Goal: Information Seeking & Learning: Learn about a topic

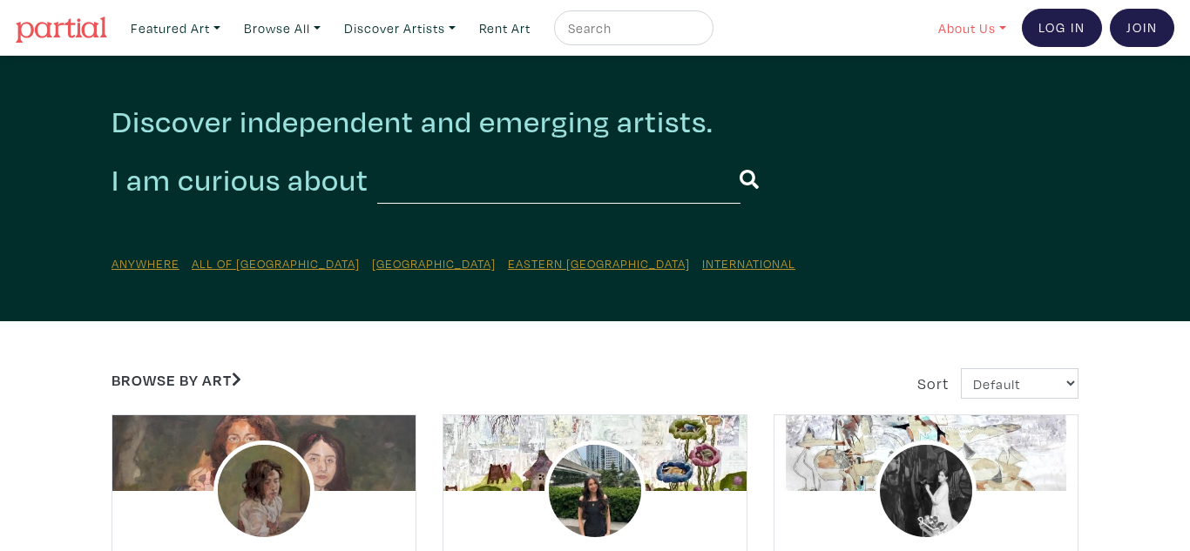
click at [992, 28] on link "About Us" at bounding box center [972, 28] width 84 height 36
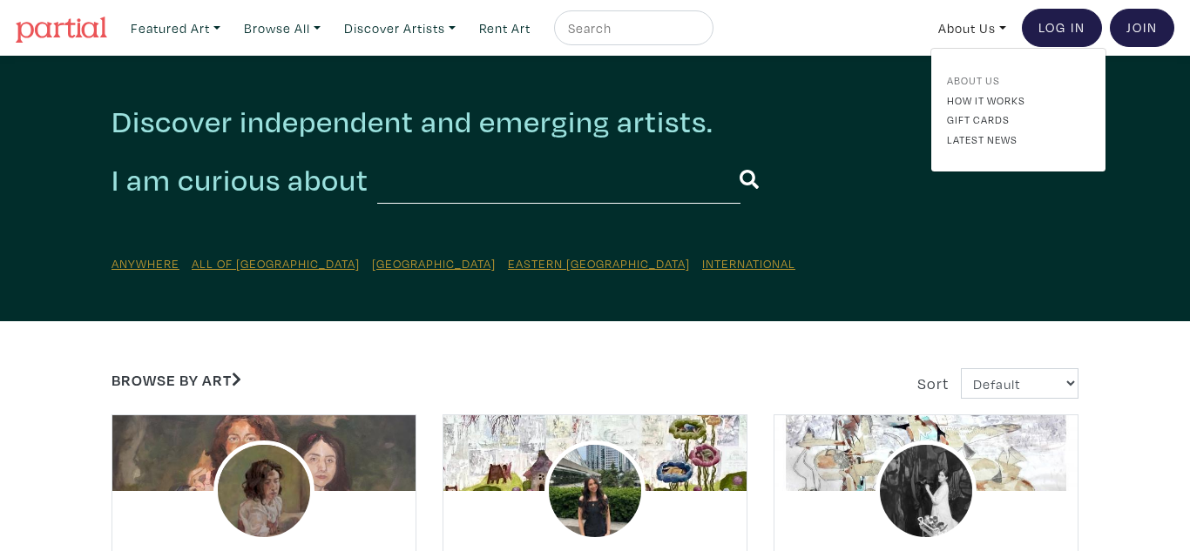
click at [988, 80] on link "About Us" at bounding box center [1018, 80] width 143 height 16
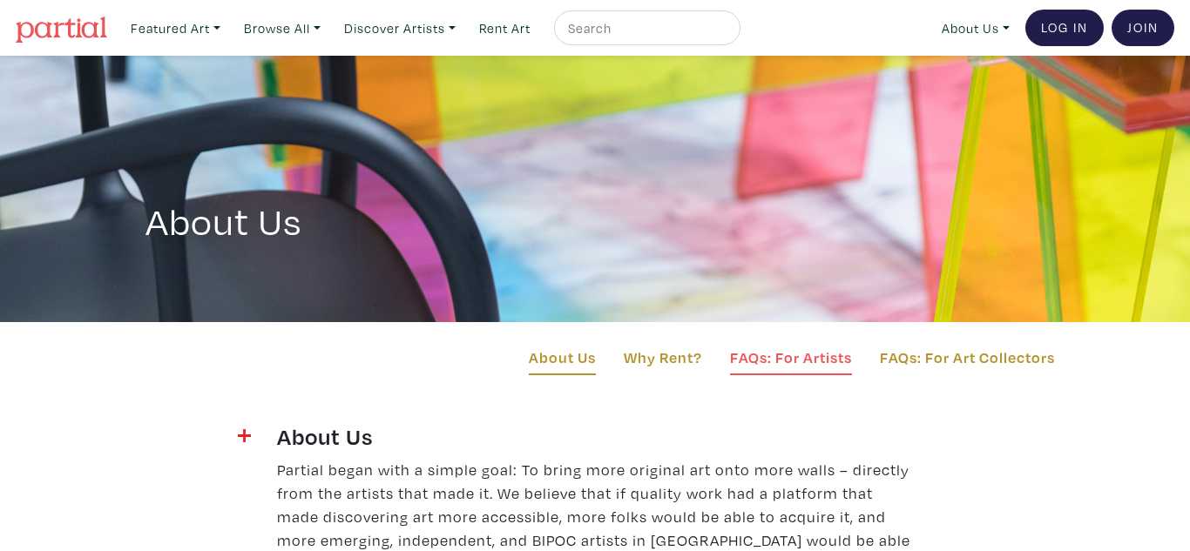
click at [811, 357] on link "FAQs: For Artists" at bounding box center [791, 361] width 122 height 30
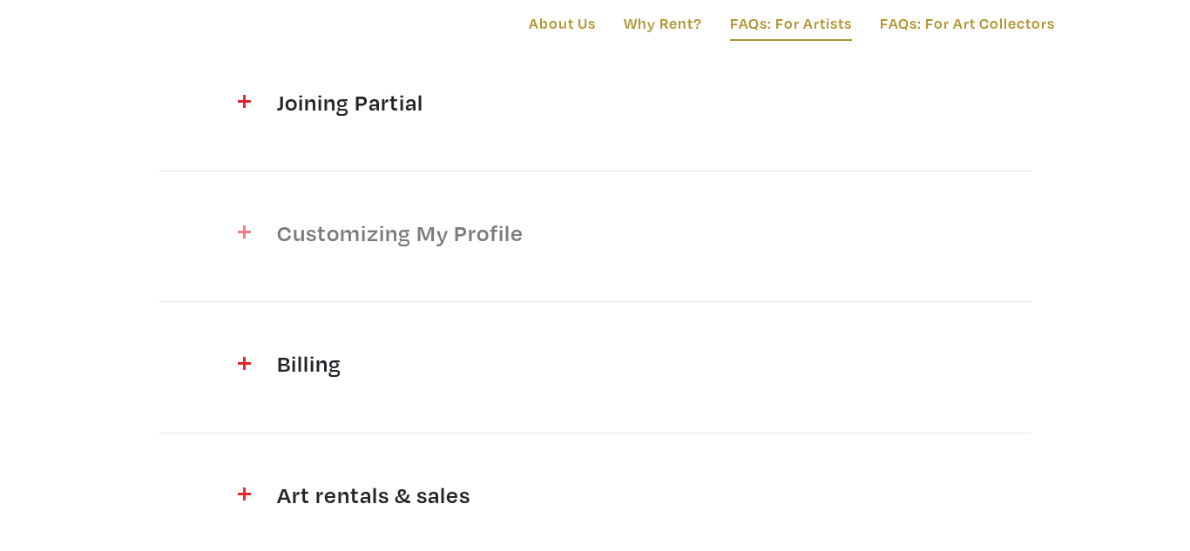
scroll to position [396, 0]
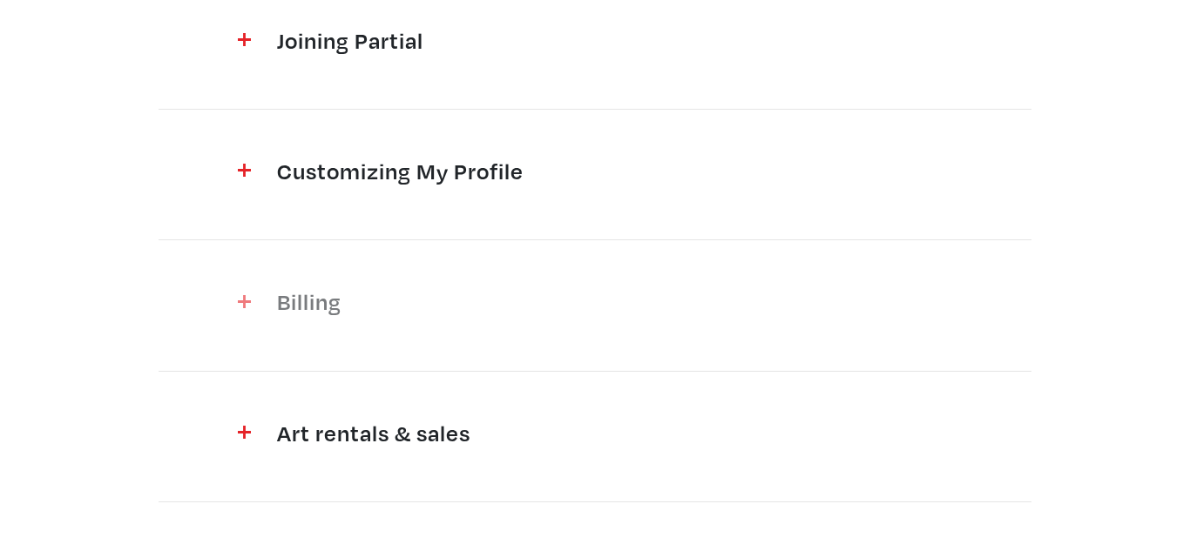
click at [295, 301] on h4 "Billing" at bounding box center [595, 301] width 636 height 28
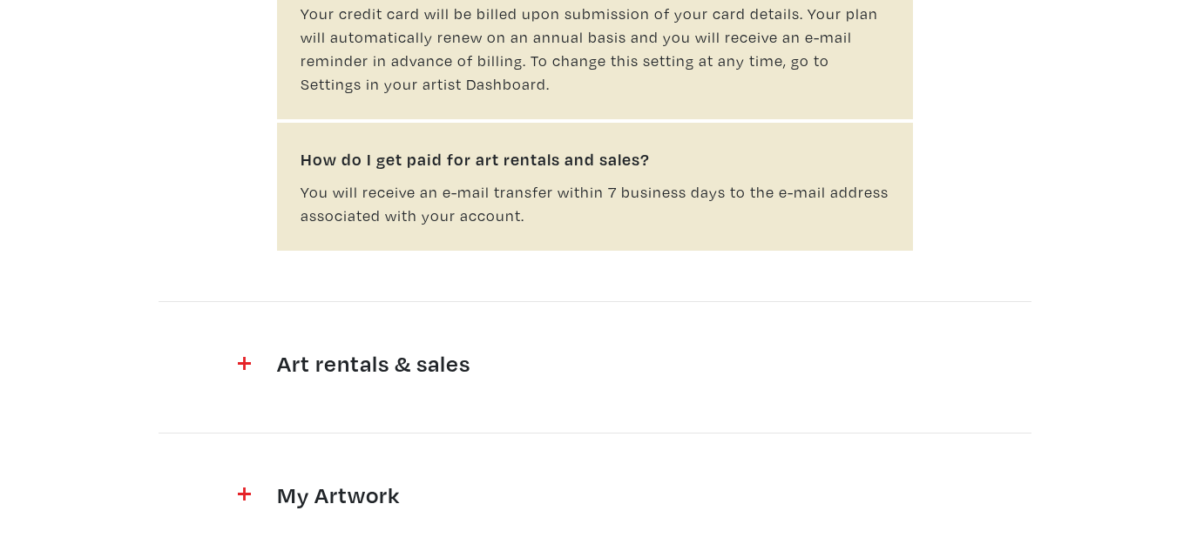
scroll to position [1085, 0]
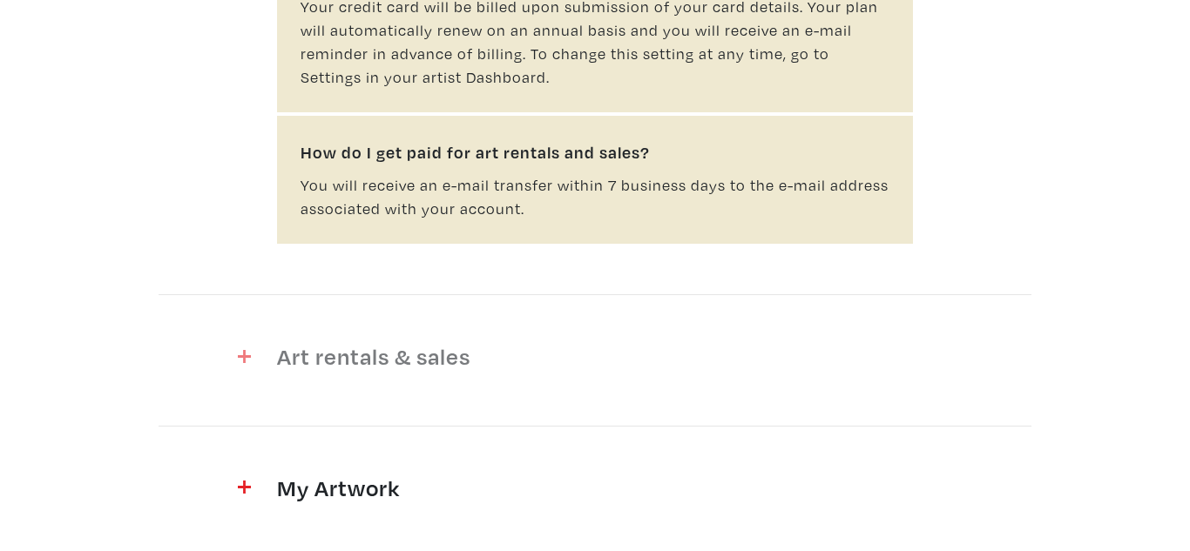
click at [450, 359] on h4 "Art rentals & sales" at bounding box center [595, 356] width 636 height 28
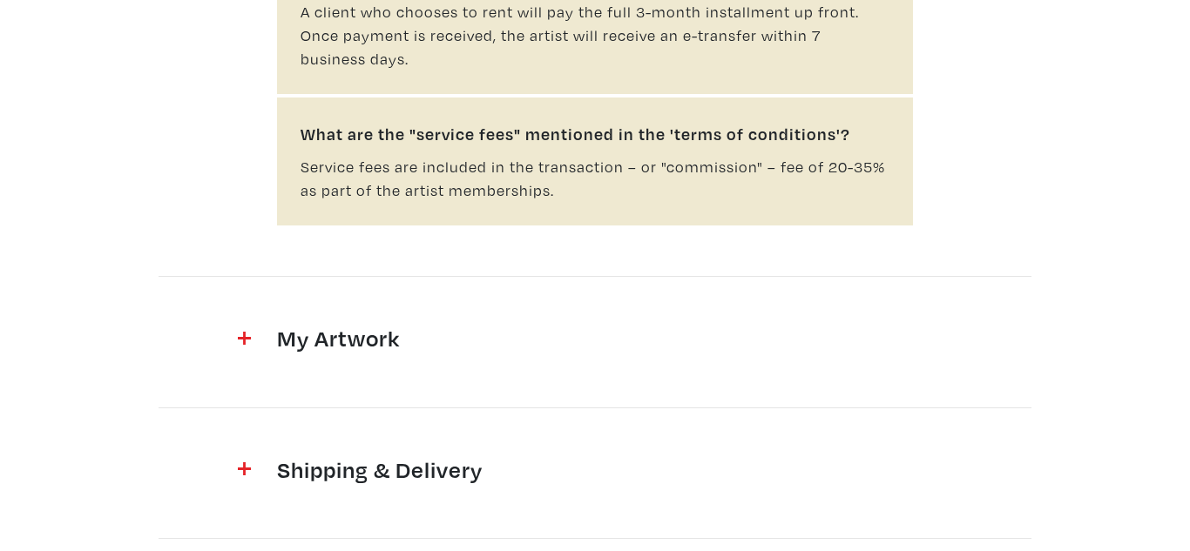
scroll to position [3217, 0]
drag, startPoint x: 334, startPoint y: 307, endPoint x: 483, endPoint y: 307, distance: 148.9
click at [337, 321] on h4 "My Artwork" at bounding box center [595, 335] width 636 height 28
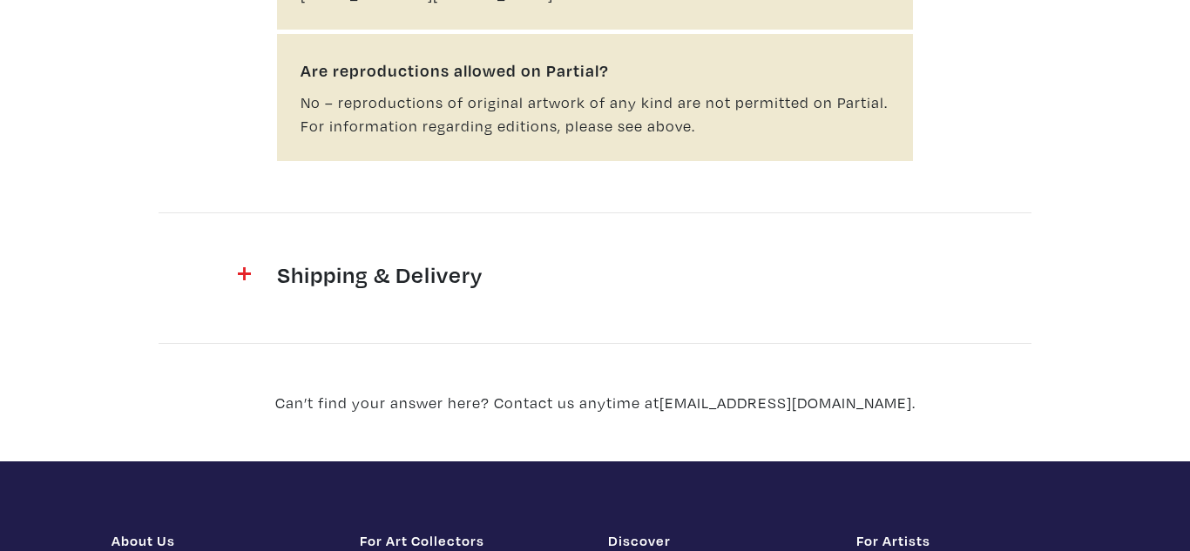
scroll to position [5437, 0]
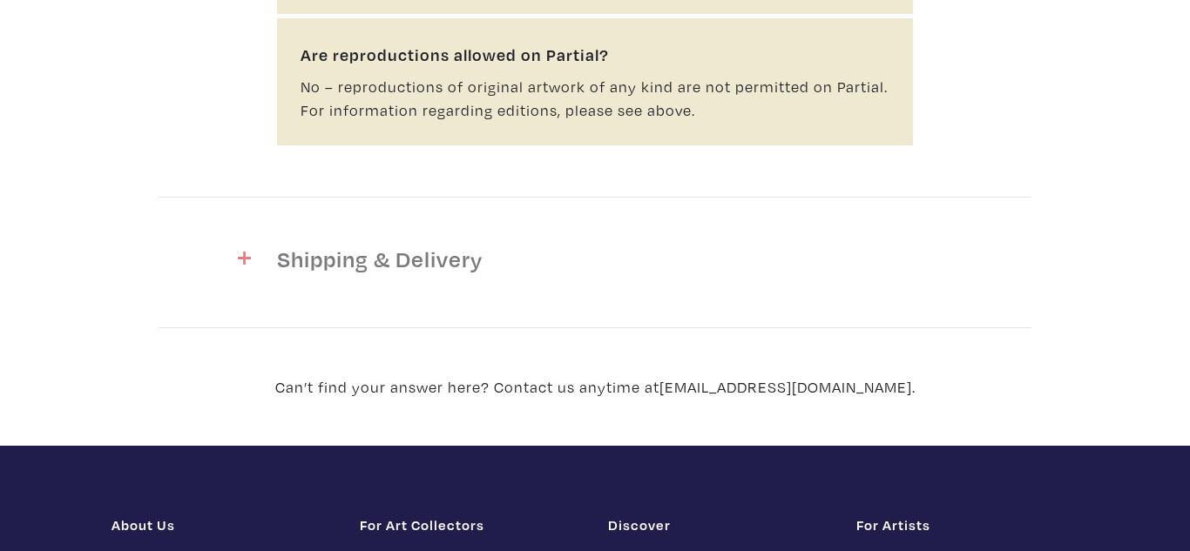
drag, startPoint x: 452, startPoint y: 233, endPoint x: 538, endPoint y: 234, distance: 86.3
click at [456, 245] on h4 "Shipping & Delivery" at bounding box center [595, 259] width 636 height 28
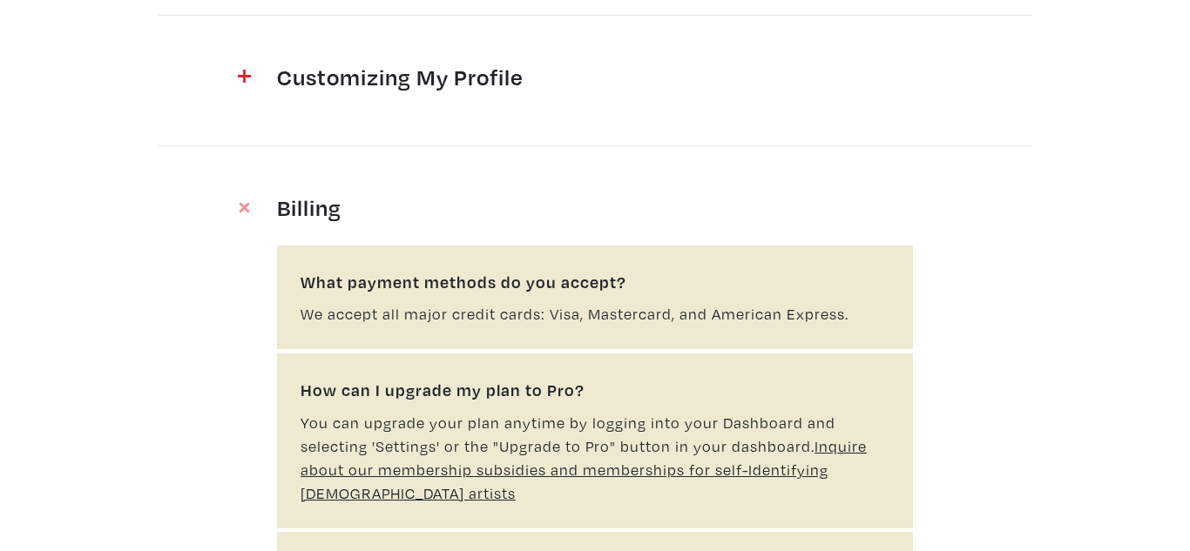
scroll to position [287, 0]
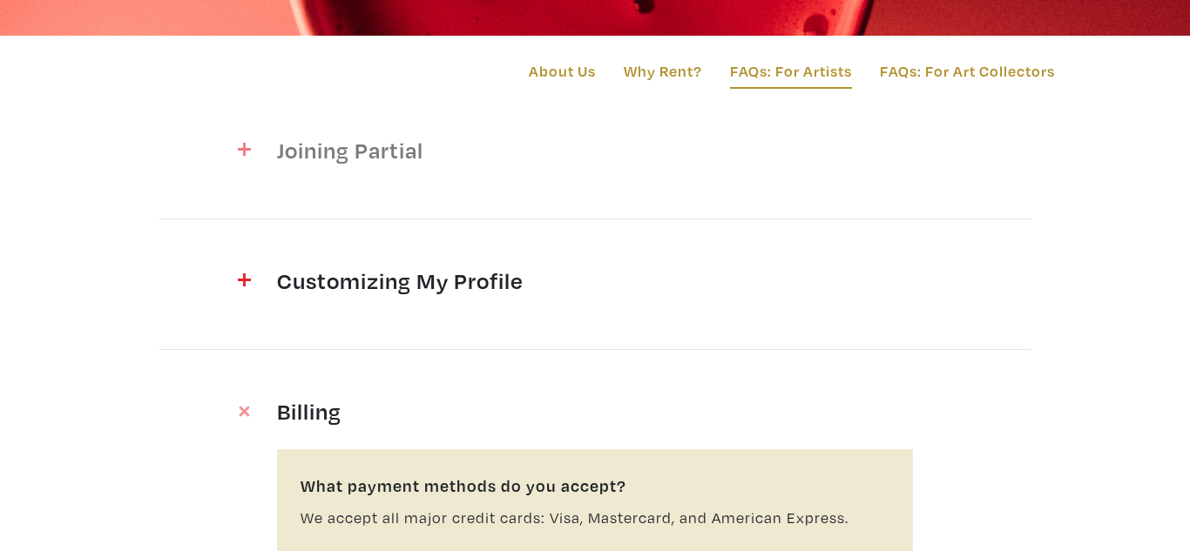
click at [385, 143] on h4 "Joining Partial" at bounding box center [595, 150] width 636 height 28
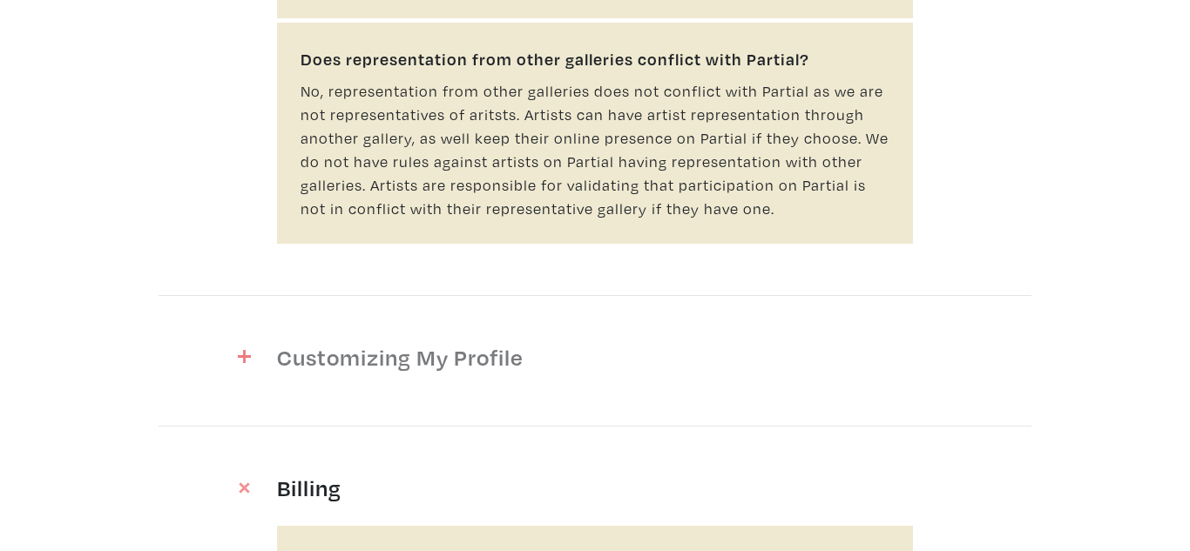
scroll to position [2190, 0]
drag, startPoint x: 469, startPoint y: 307, endPoint x: 483, endPoint y: 303, distance: 14.6
click at [472, 345] on h4 "Customizing My Profile" at bounding box center [595, 359] width 636 height 28
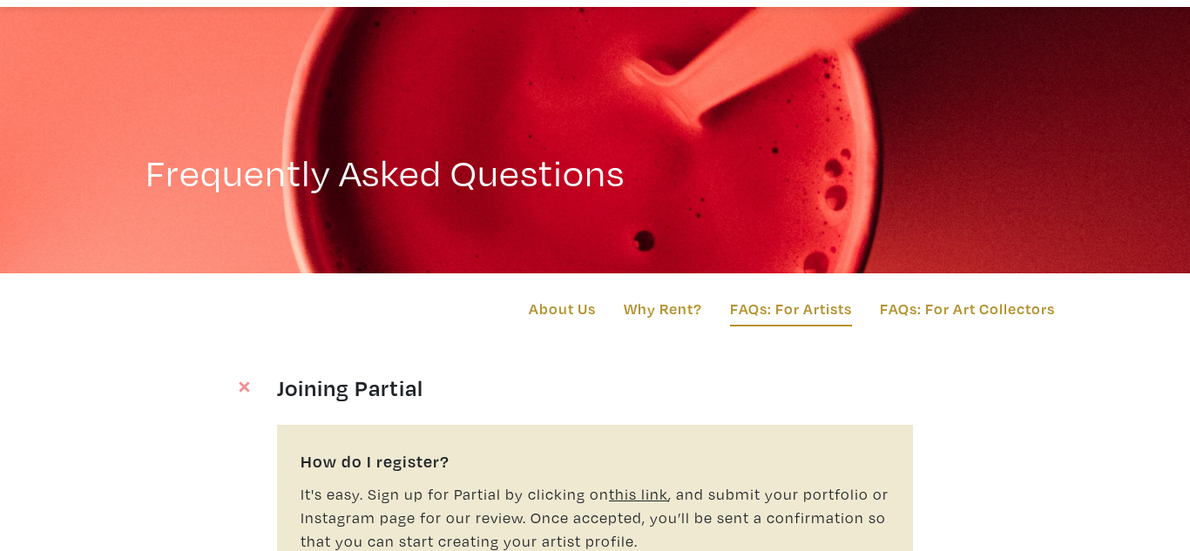
scroll to position [0, 0]
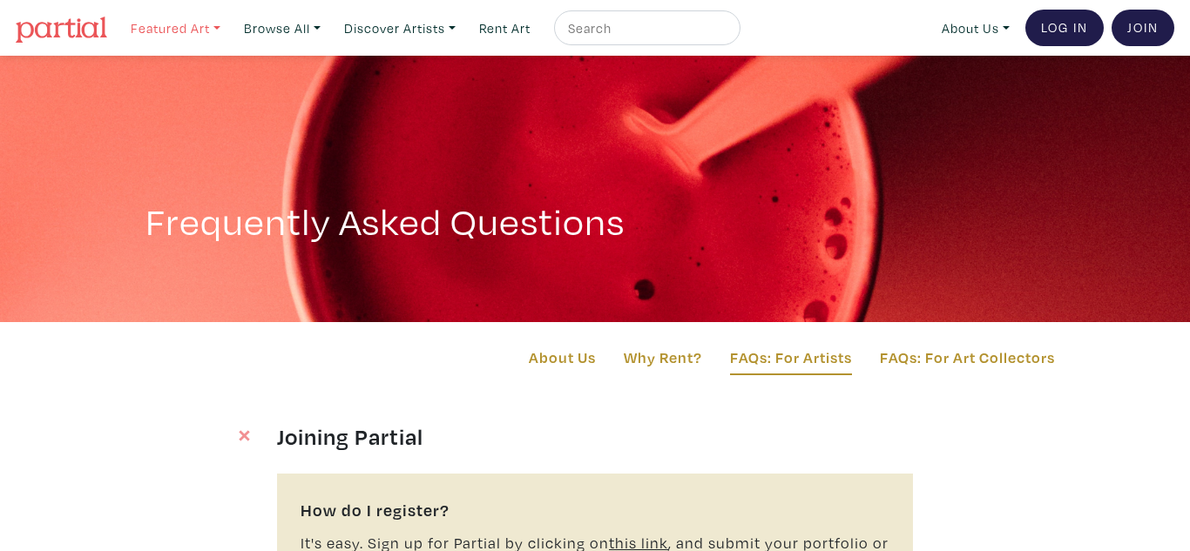
click at [153, 27] on link "Featured Art" at bounding box center [175, 28] width 105 height 36
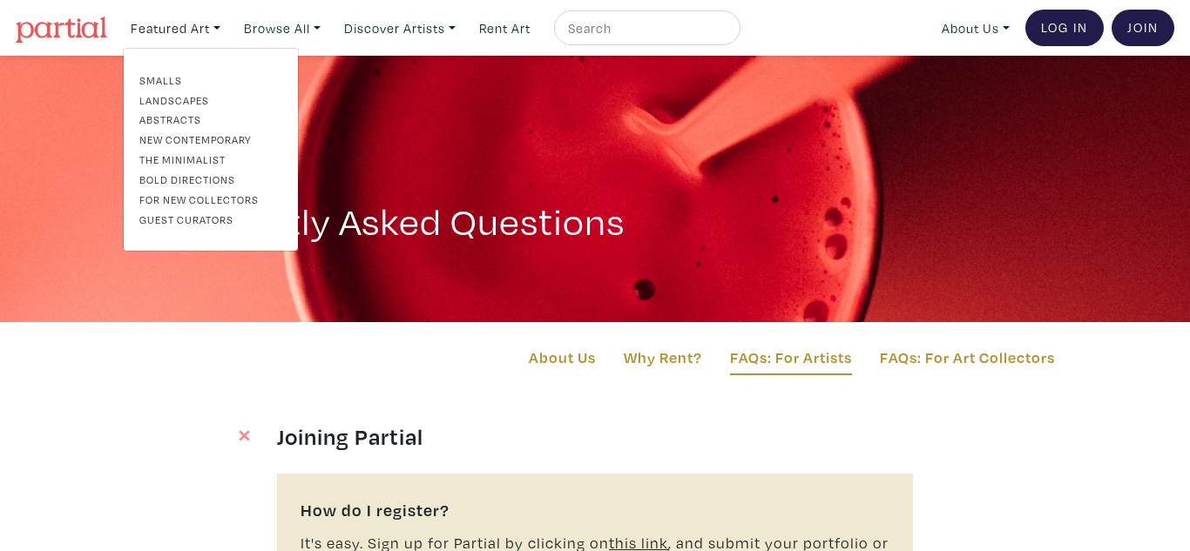
click at [179, 100] on link "Landscapes" at bounding box center [210, 100] width 143 height 16
